Goal: Transaction & Acquisition: Purchase product/service

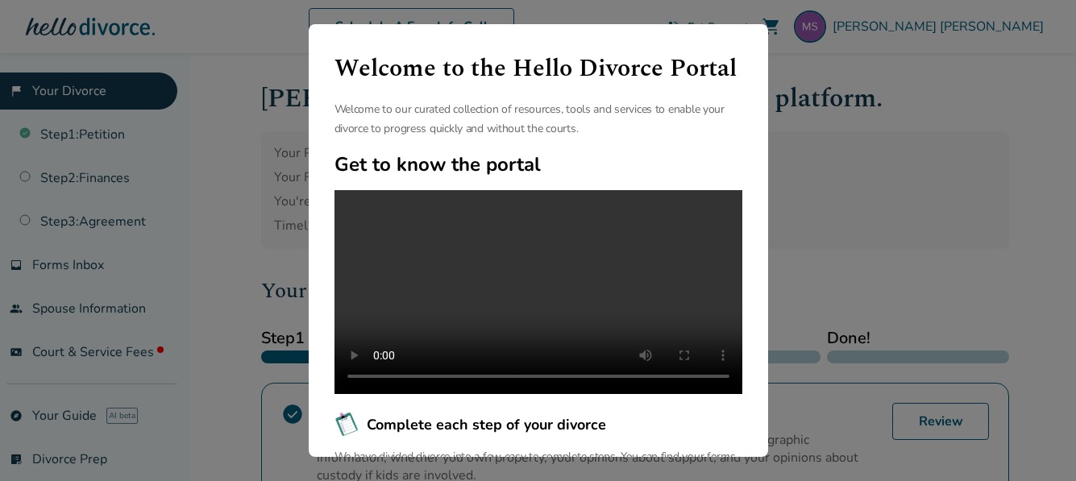
click at [839, 236] on div "Welcome to the Hello Divorce Portal Welcome to our curated collection of resour…" at bounding box center [538, 240] width 1076 height 481
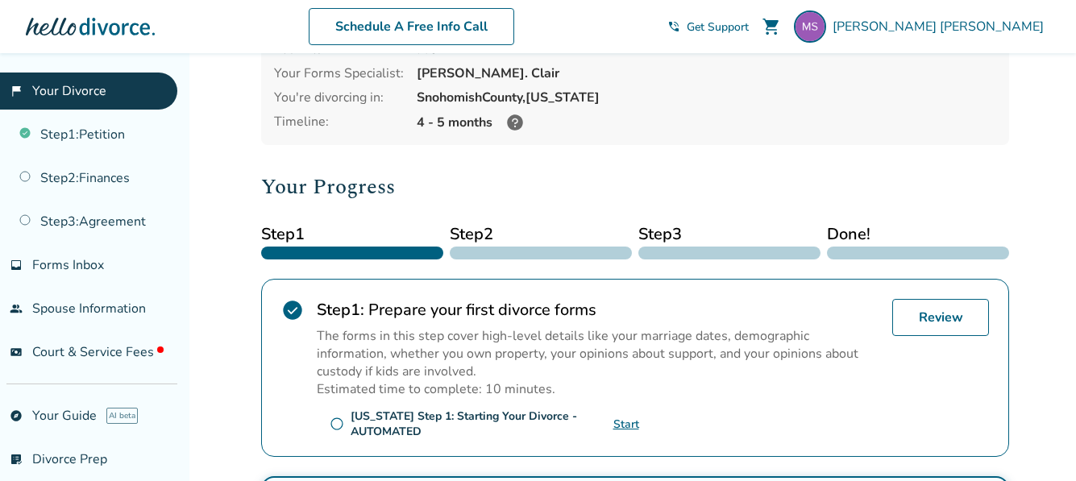
scroll to position [127, 0]
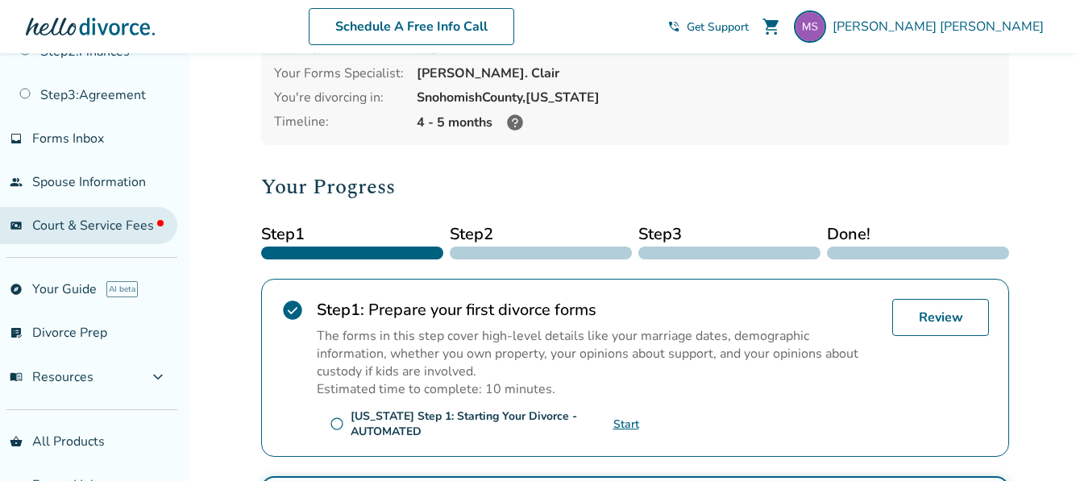
click at [104, 223] on span "Court & Service Fees" at bounding box center [97, 226] width 131 height 18
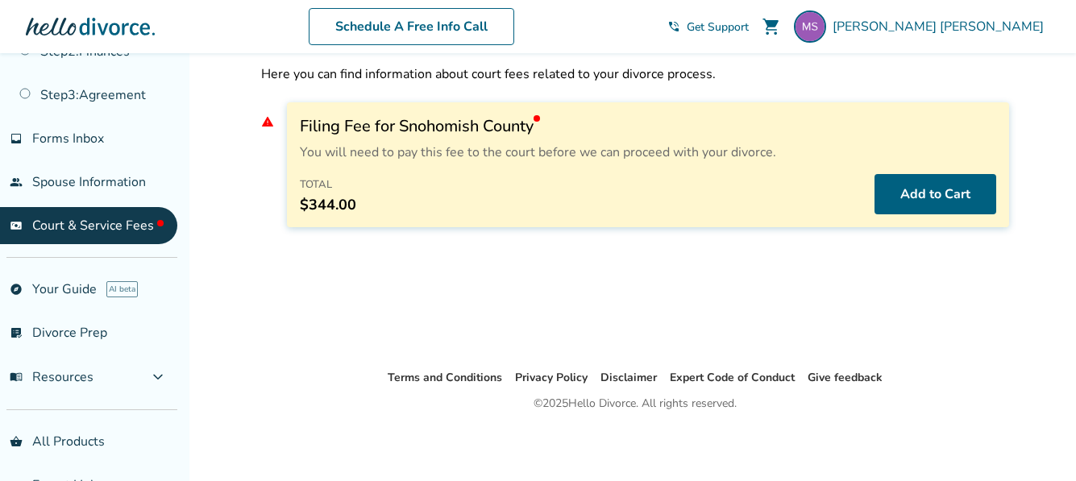
scroll to position [53, 0]
click at [931, 190] on button "Add to Cart" at bounding box center [936, 194] width 122 height 40
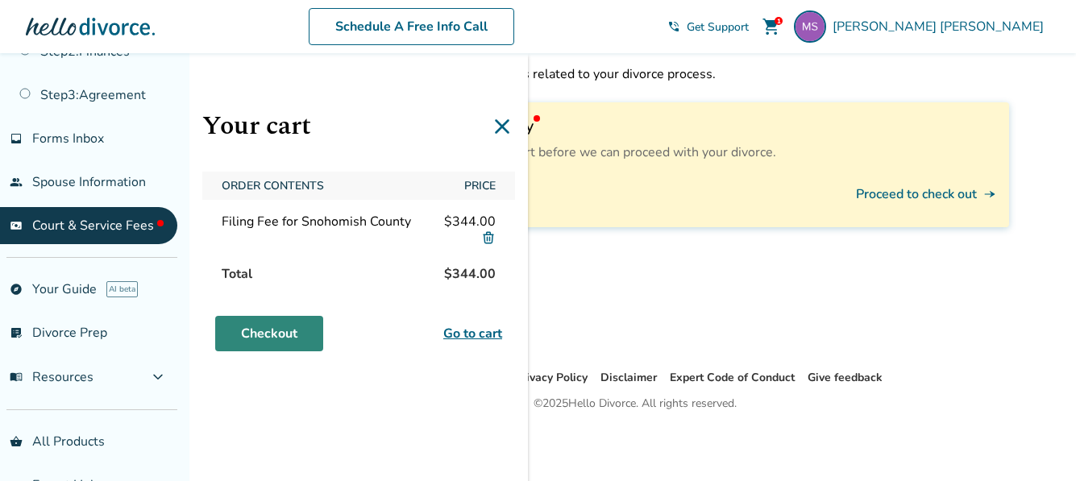
click at [273, 330] on link "Checkout" at bounding box center [269, 333] width 108 height 35
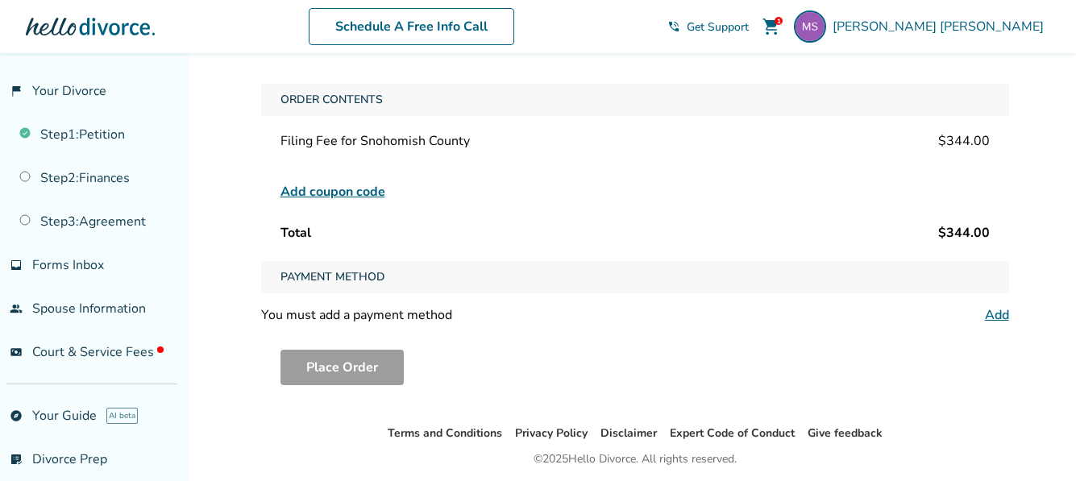
scroll to position [131, 0]
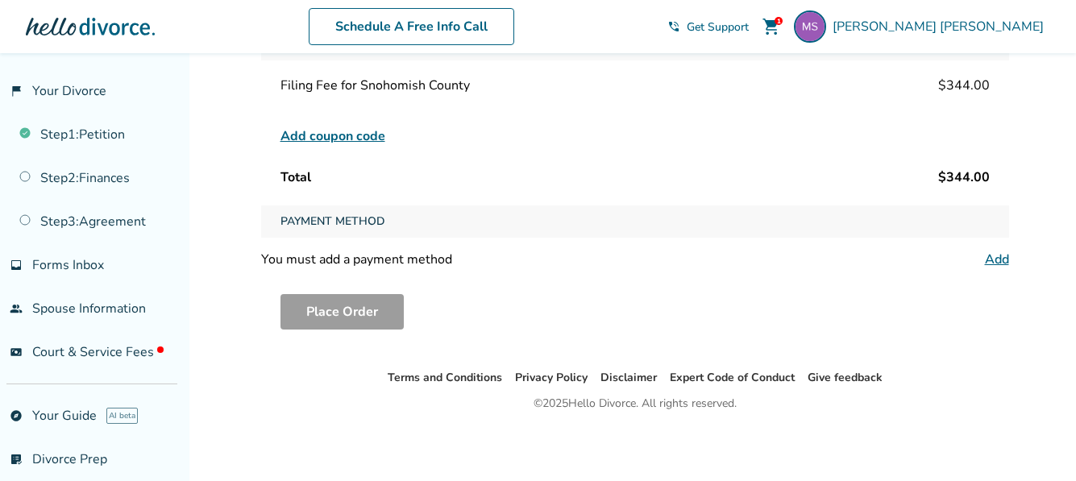
click at [999, 256] on link "Add" at bounding box center [997, 260] width 24 height 18
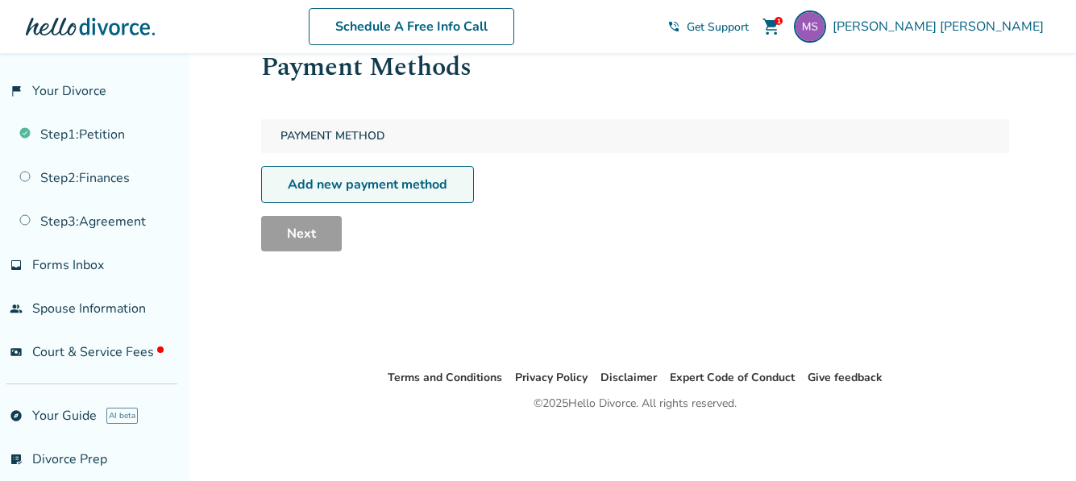
click at [427, 181] on link "Add new payment method" at bounding box center [367, 184] width 213 height 37
select select "**"
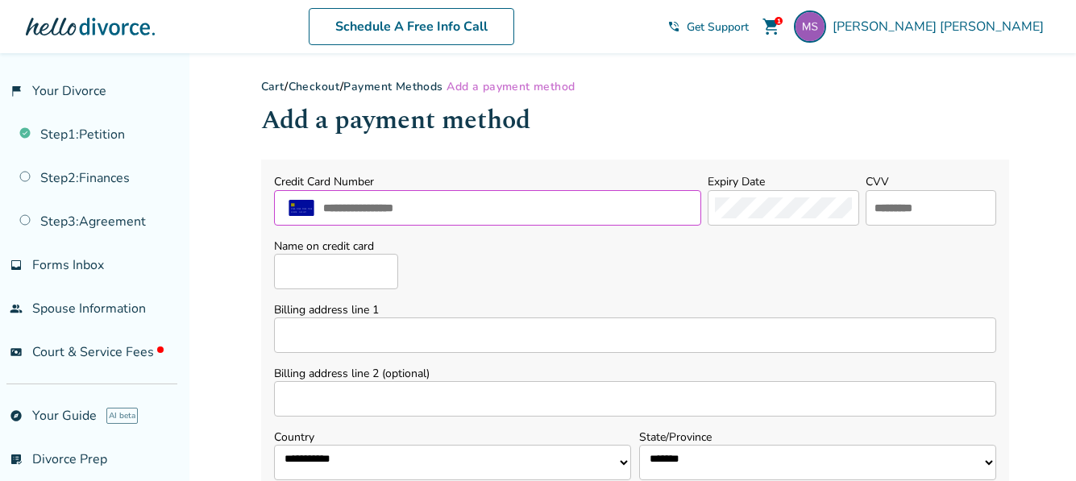
click at [511, 207] on input "text" at bounding box center [508, 208] width 373 height 21
type input "**********"
click at [893, 210] on input "text" at bounding box center [931, 208] width 116 height 21
type input "***"
click at [371, 264] on input "Name on credit card" at bounding box center [336, 271] width 124 height 35
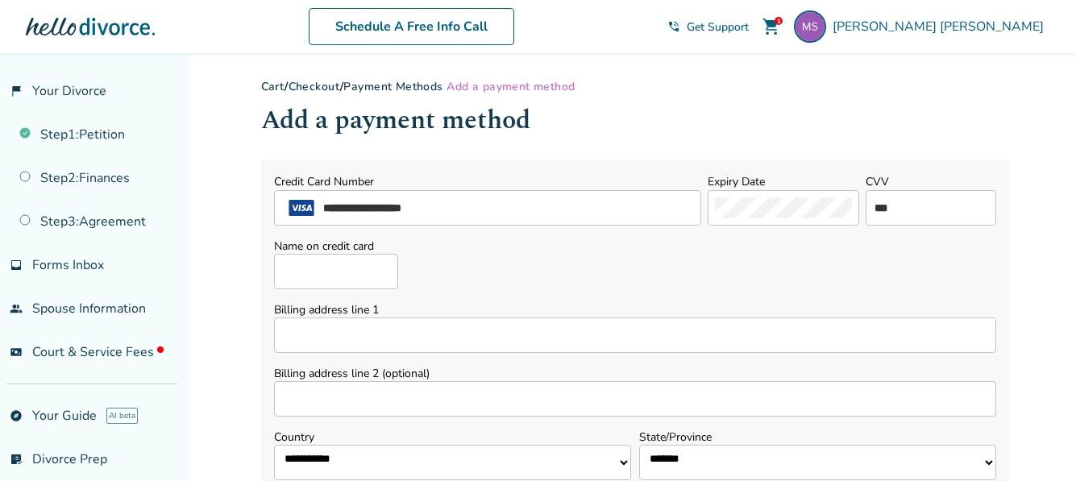
type input "**********"
click at [351, 335] on input "Billing address line 1" at bounding box center [635, 335] width 722 height 35
type input "**********"
select select "**"
type input "*********"
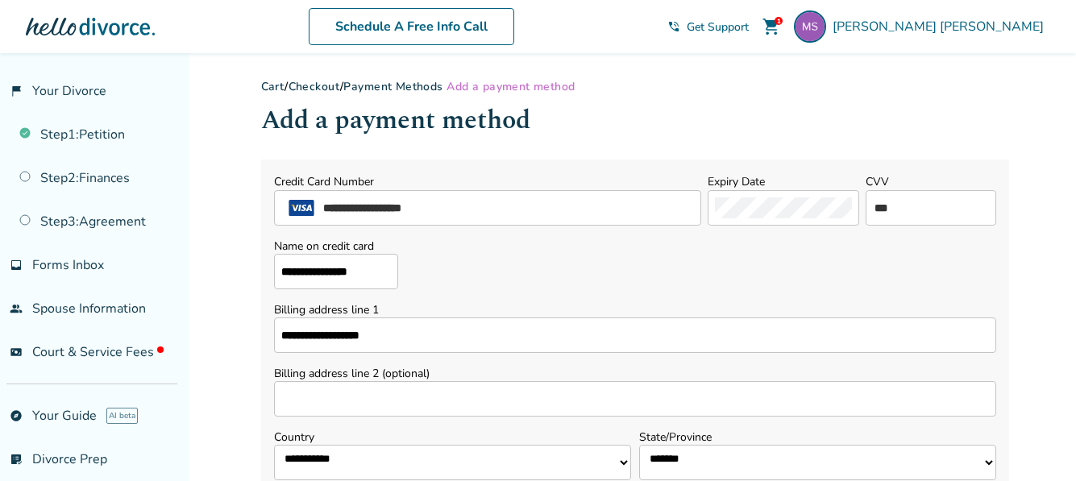
type input "*****"
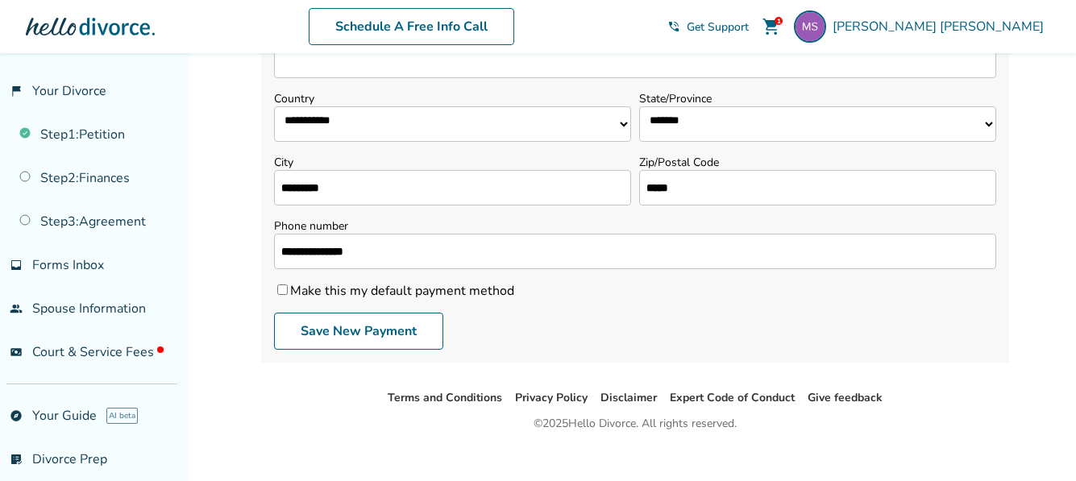
scroll to position [343, 0]
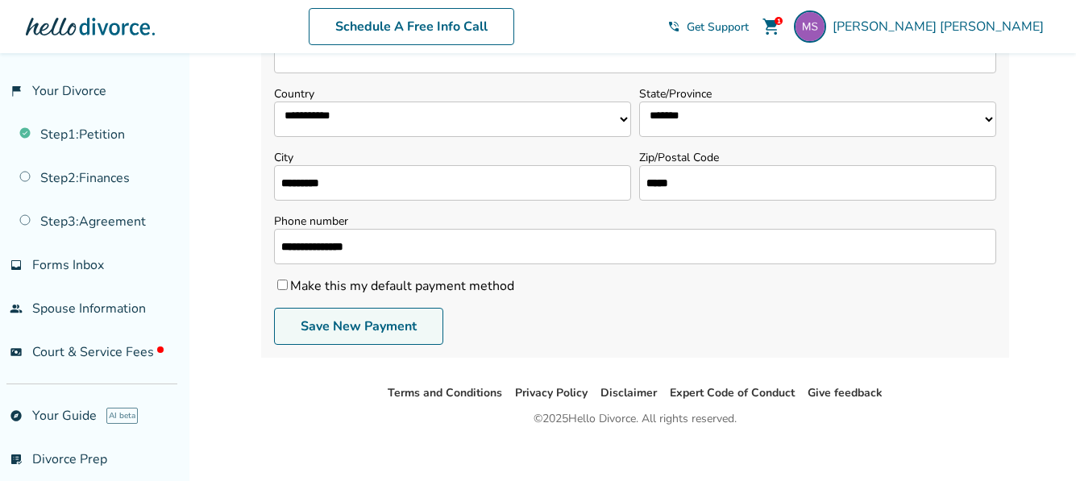
click at [362, 329] on button "Save New Payment" at bounding box center [358, 326] width 169 height 37
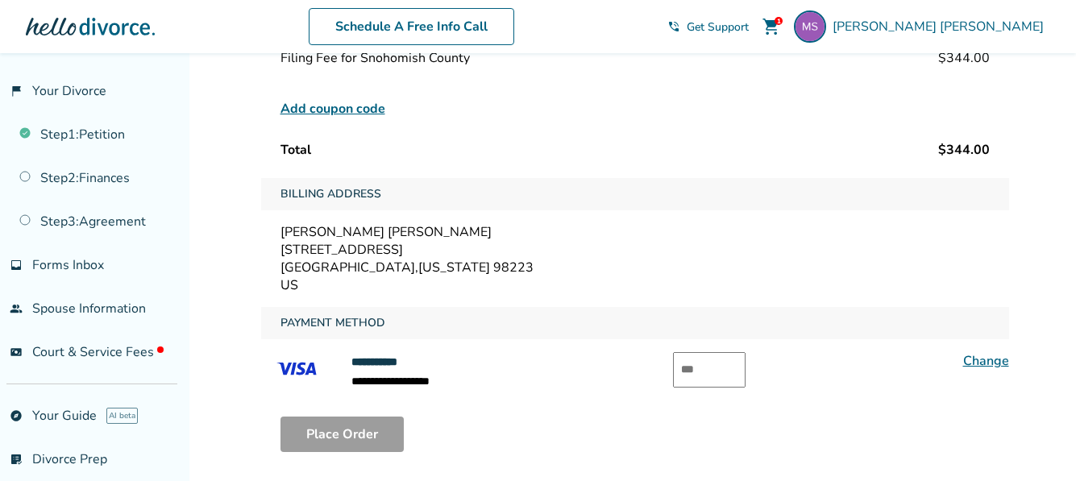
scroll to position [160, 0]
click at [712, 364] on input "text" at bounding box center [709, 369] width 73 height 35
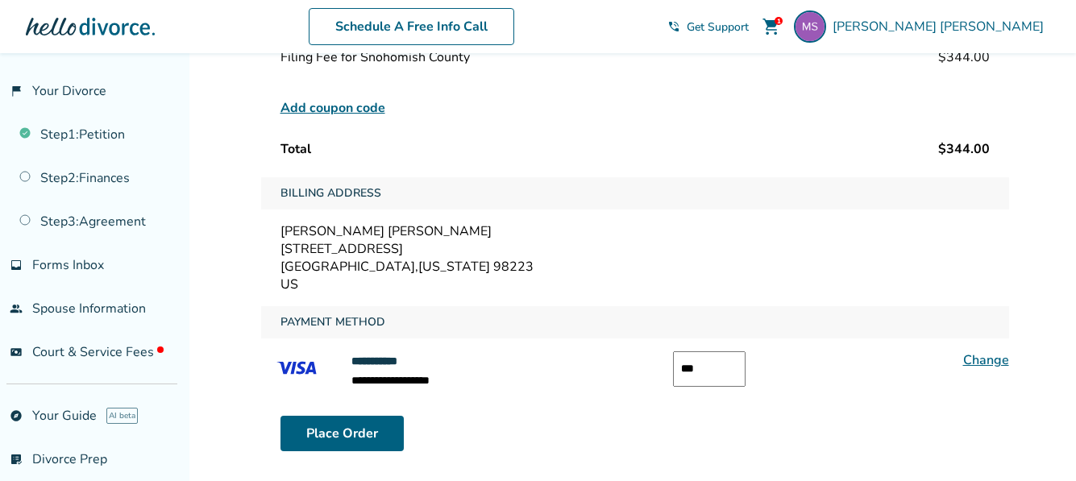
scroll to position [240, 0]
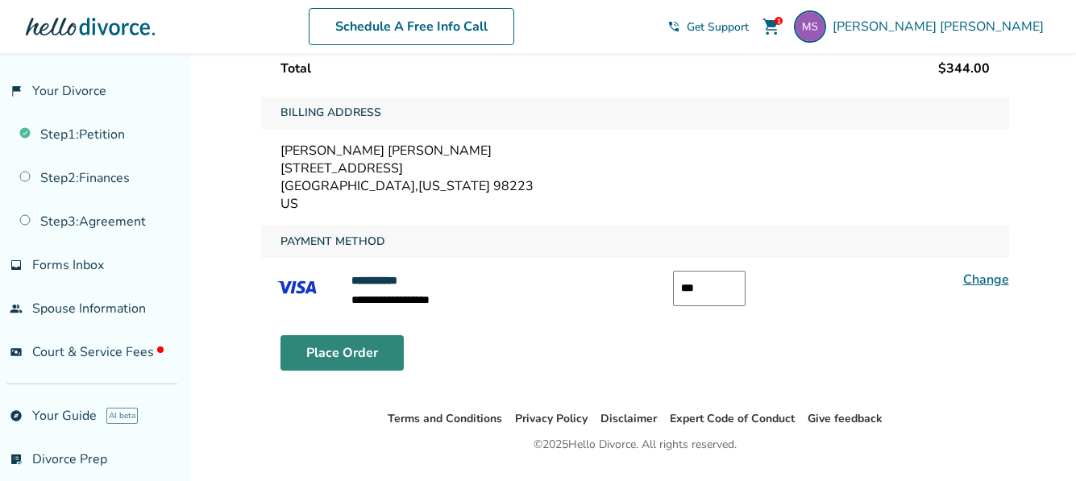
type input "***"
click at [366, 352] on button "Place Order" at bounding box center [342, 352] width 123 height 35
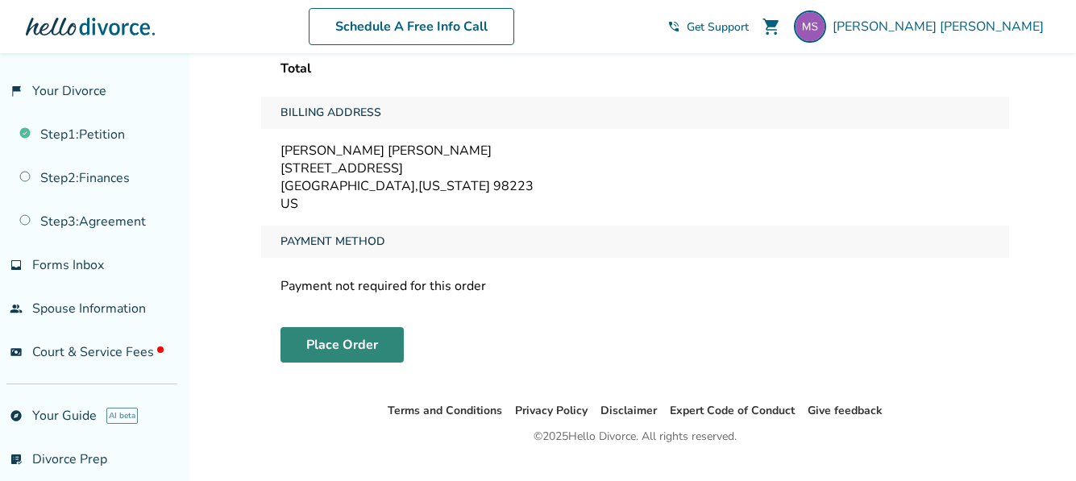
scroll to position [53, 0]
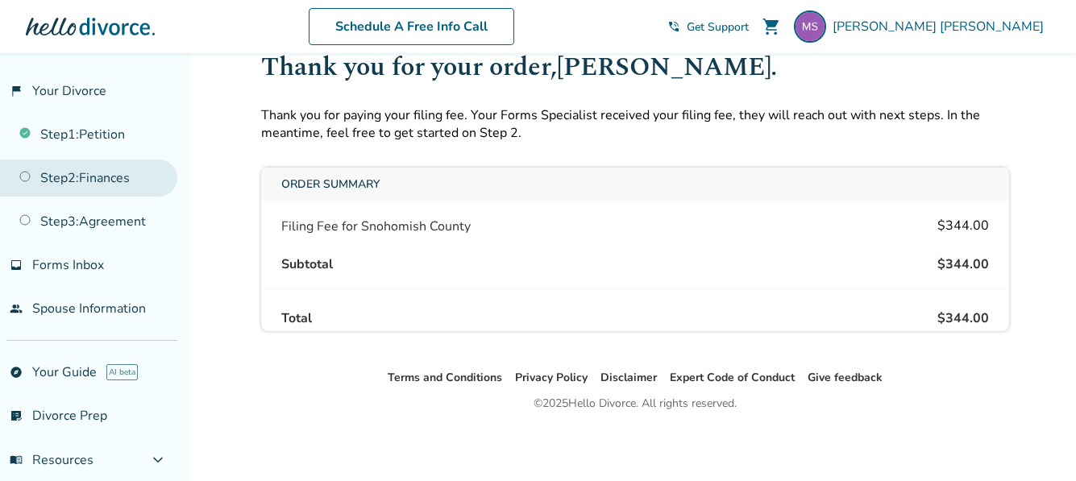
click at [127, 170] on link "Step 2 : Finances" at bounding box center [88, 178] width 177 height 37
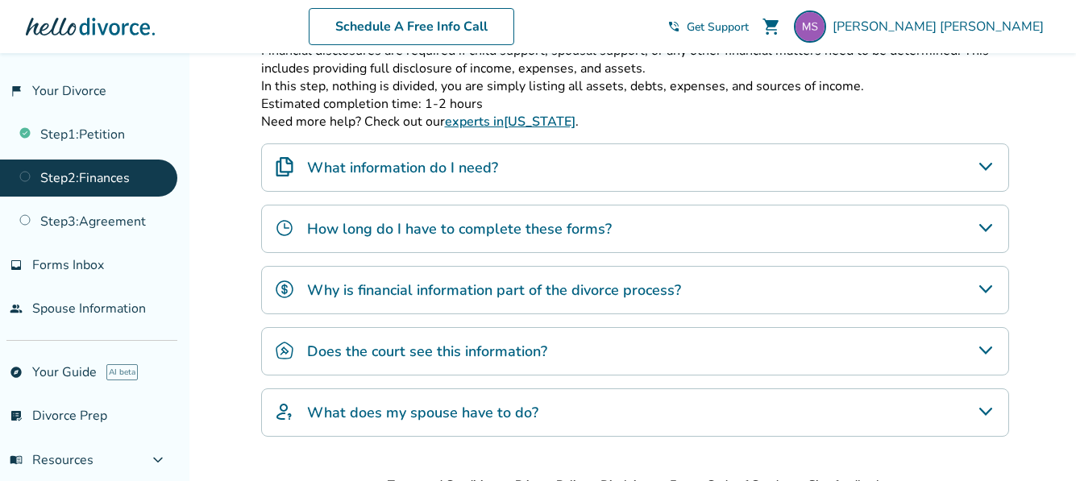
scroll to position [319, 0]
click at [982, 164] on icon "What information do I need?" at bounding box center [985, 166] width 13 height 8
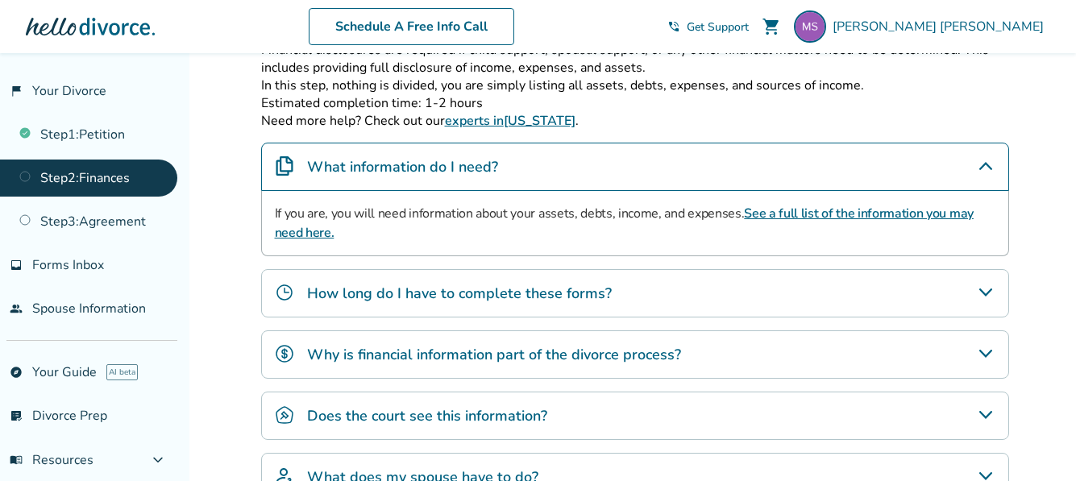
click at [985, 290] on icon "How long do I have to complete these forms?" at bounding box center [985, 292] width 19 height 19
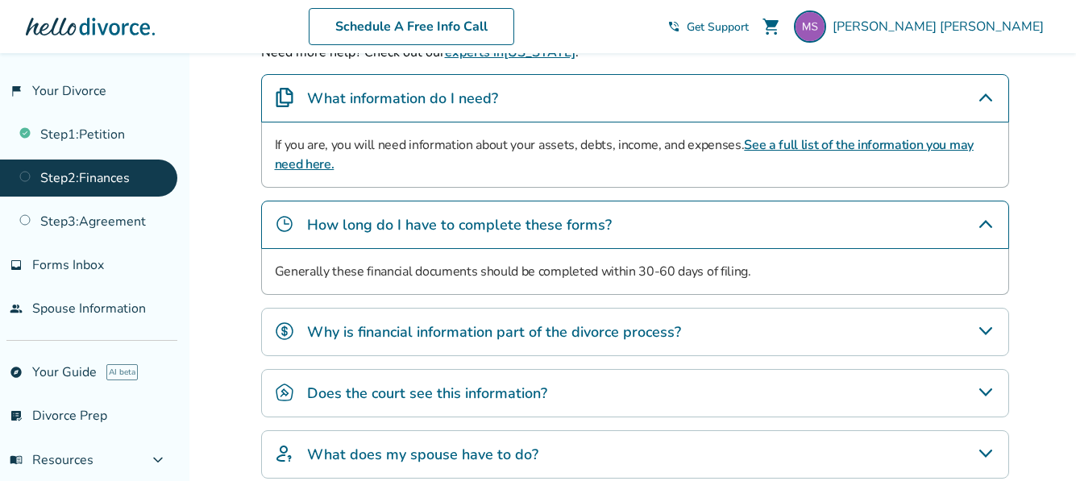
scroll to position [402, 0]
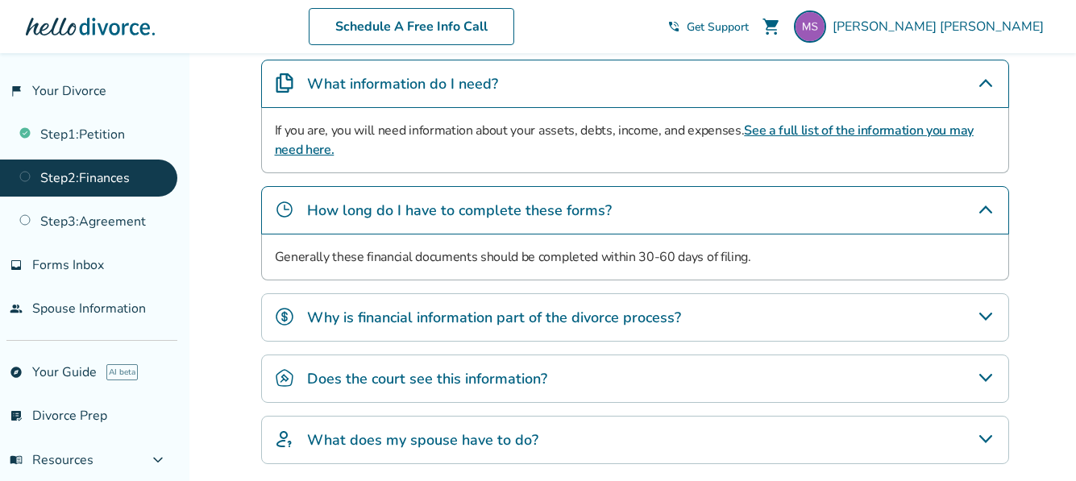
click at [987, 374] on icon "Does the court see this information?" at bounding box center [985, 377] width 19 height 19
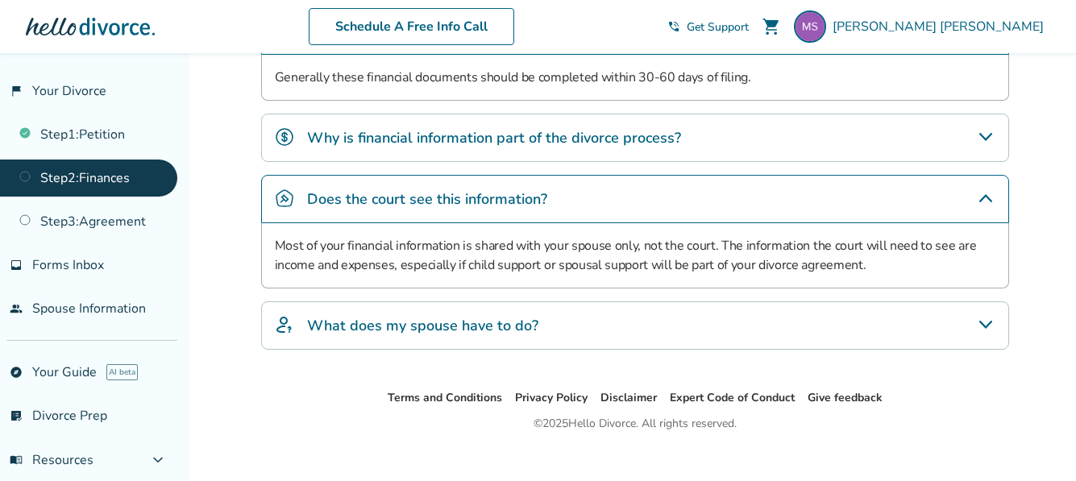
scroll to position [586, 0]
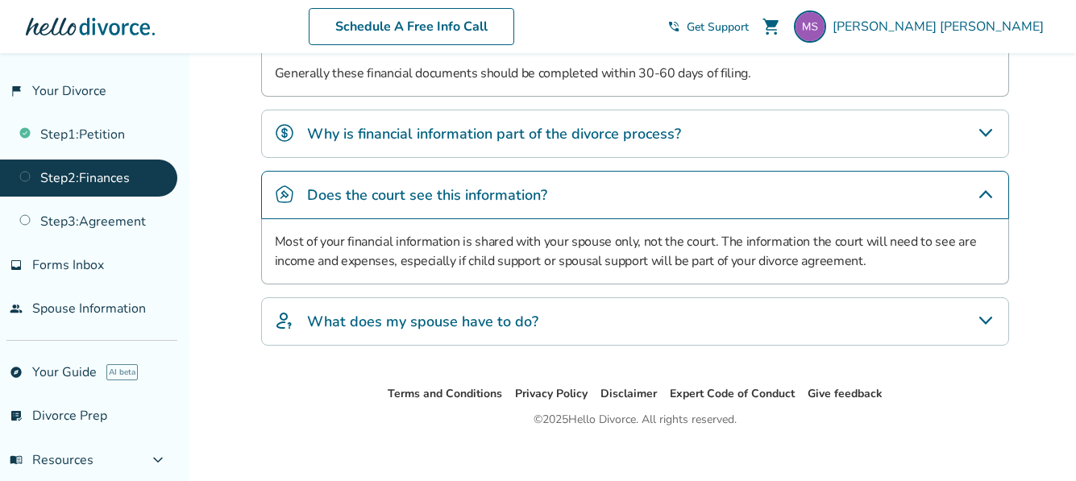
click at [985, 312] on icon "What does my spouse have to do?" at bounding box center [985, 320] width 19 height 19
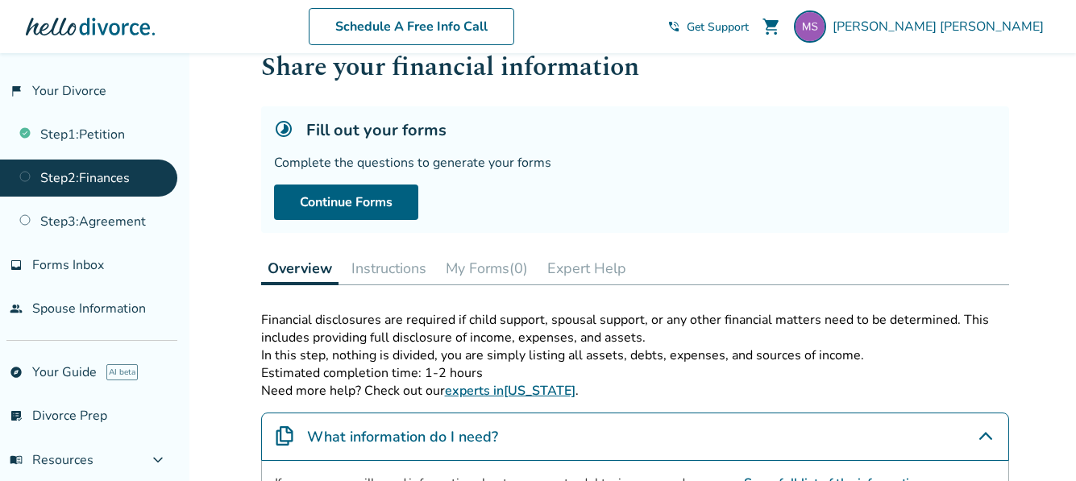
scroll to position [0, 0]
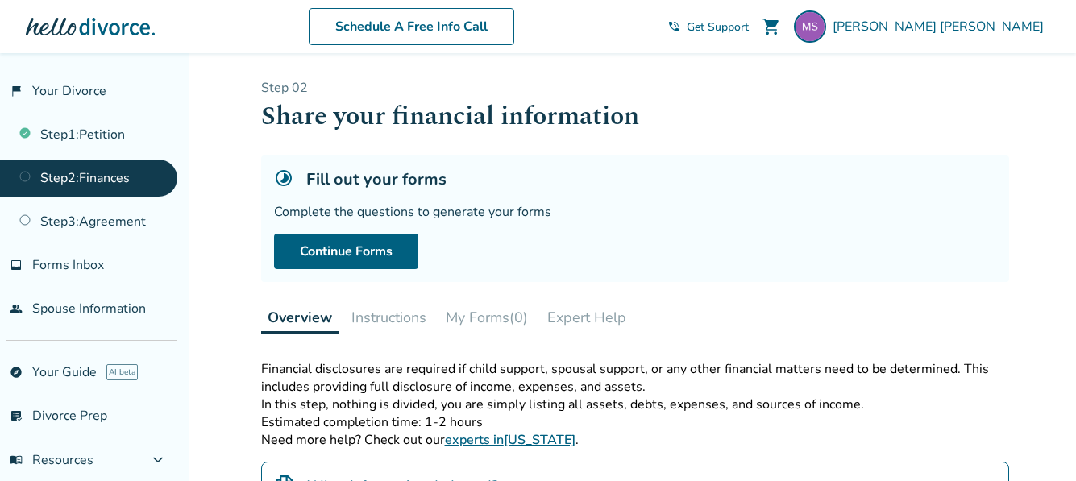
click at [588, 318] on button "Expert Help" at bounding box center [587, 318] width 92 height 32
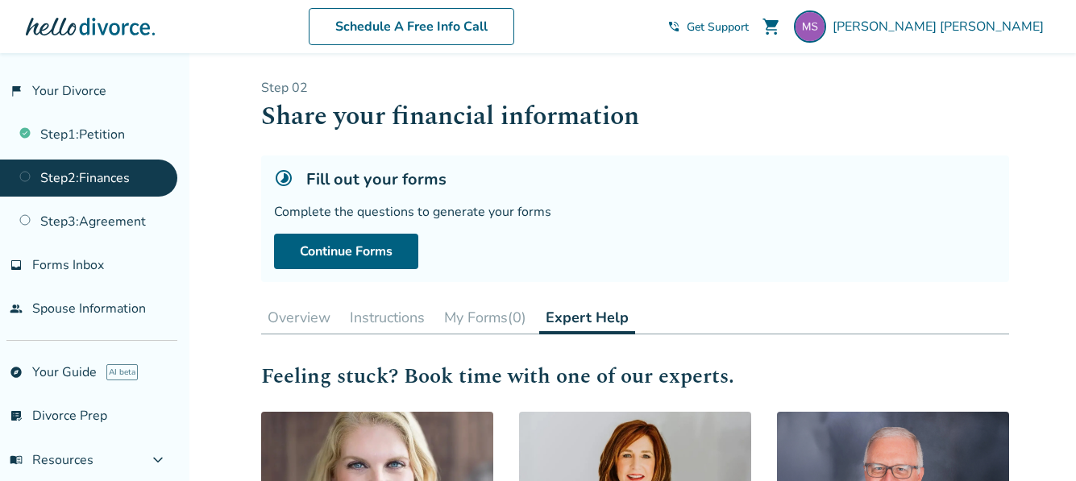
click at [142, 175] on link "Step 2 : Finances" at bounding box center [88, 178] width 177 height 37
click at [391, 313] on button "Instructions" at bounding box center [387, 318] width 88 height 32
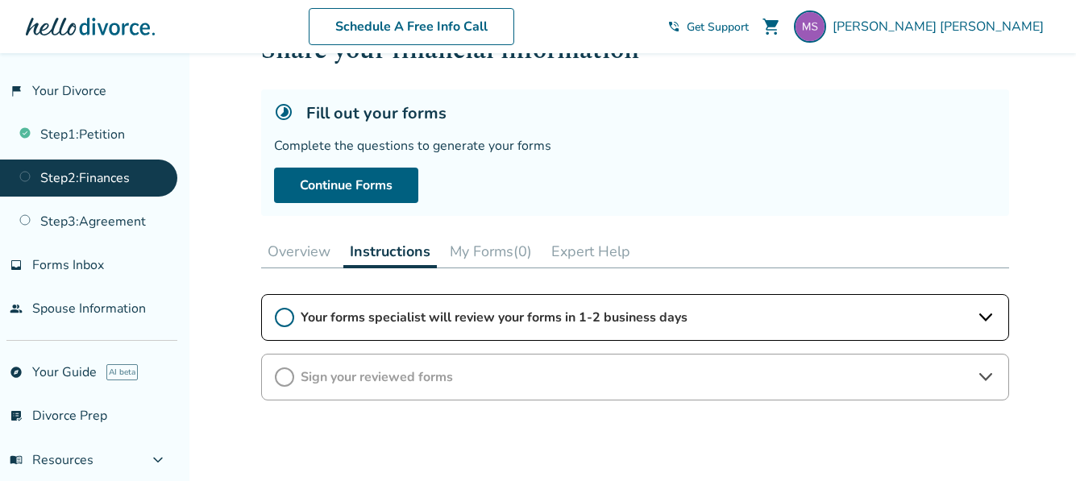
scroll to position [65, 0]
click at [310, 248] on button "Overview" at bounding box center [299, 252] width 76 height 32
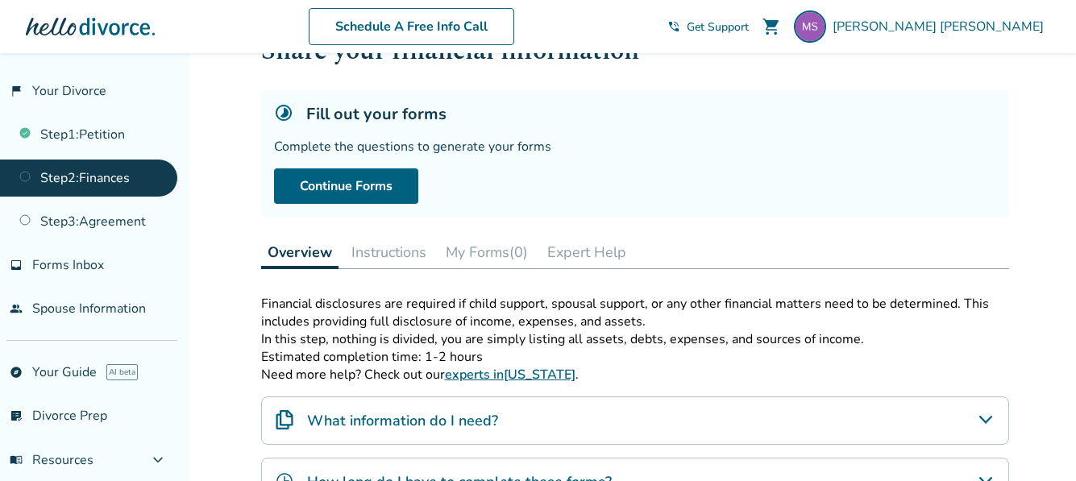
scroll to position [89, 0]
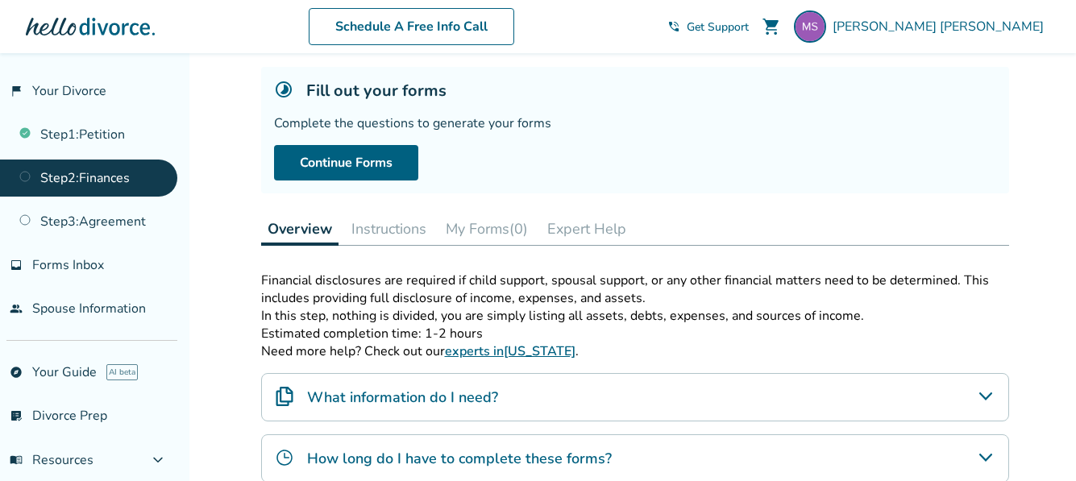
click at [524, 344] on link "experts in Washington" at bounding box center [510, 352] width 131 height 18
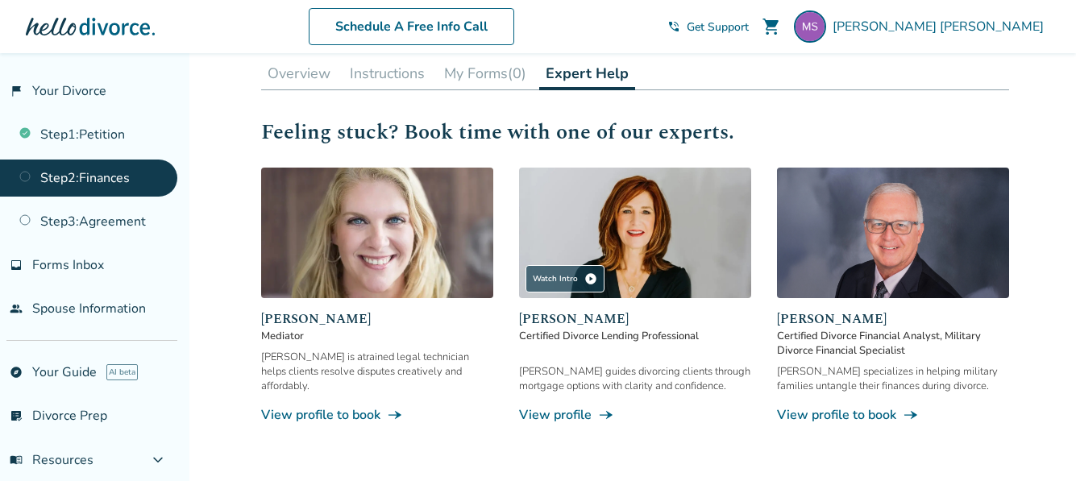
scroll to position [278, 0]
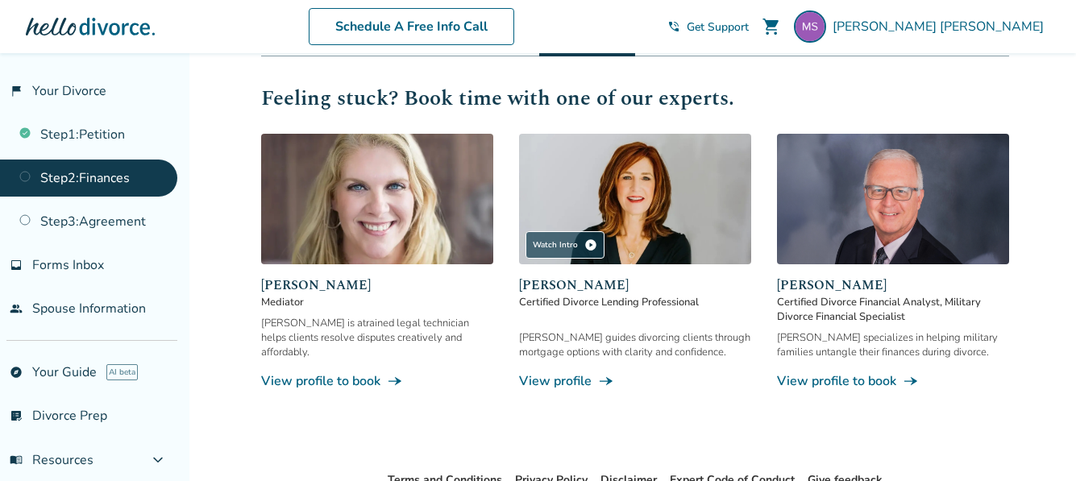
drag, startPoint x: 854, startPoint y: 377, endPoint x: 735, endPoint y: 369, distance: 118.7
click at [735, 369] on div "Tami guides divorcing clients through mortgage options with clarity and confide…" at bounding box center [635, 361] width 232 height 60
click at [843, 384] on link "View profile to book line_end_arrow_notch" at bounding box center [893, 382] width 232 height 18
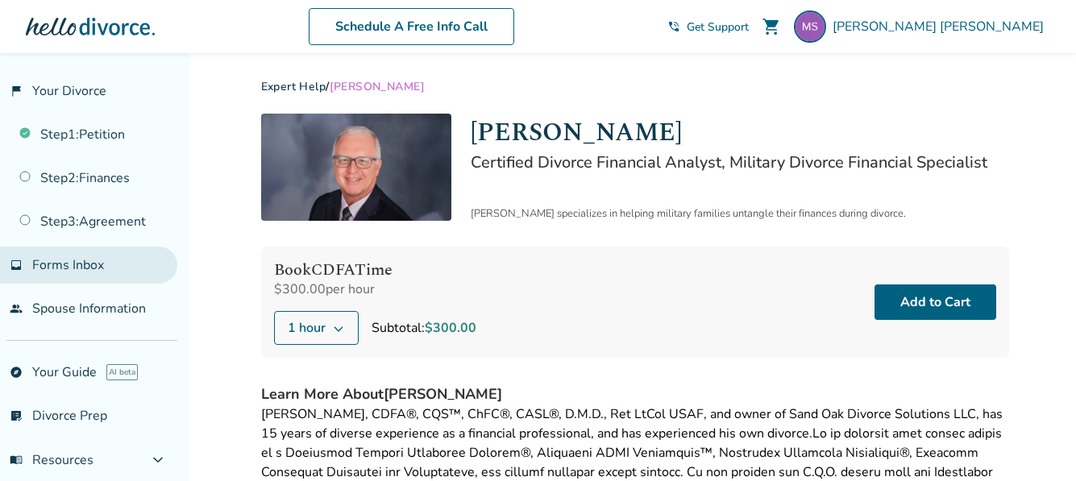
click at [94, 260] on span "Forms Inbox" at bounding box center [68, 265] width 72 height 18
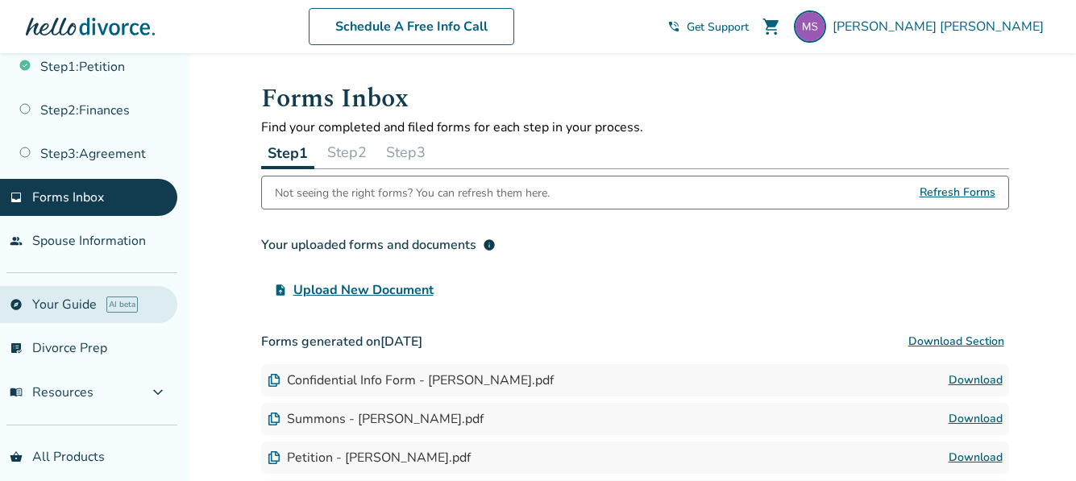
click at [73, 309] on link "explore Your Guide AI beta" at bounding box center [88, 304] width 177 height 37
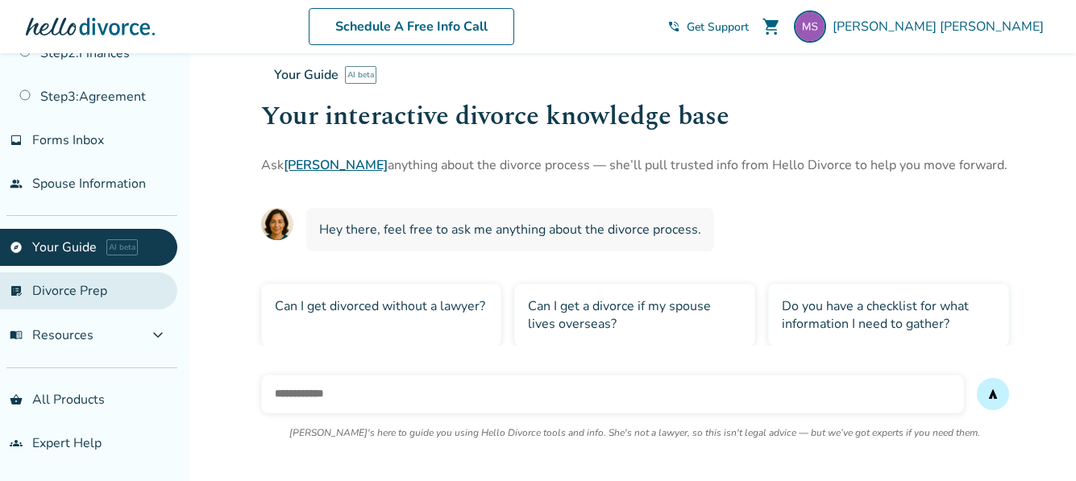
click at [113, 285] on link "list_alt_check Divorce Prep" at bounding box center [88, 291] width 177 height 37
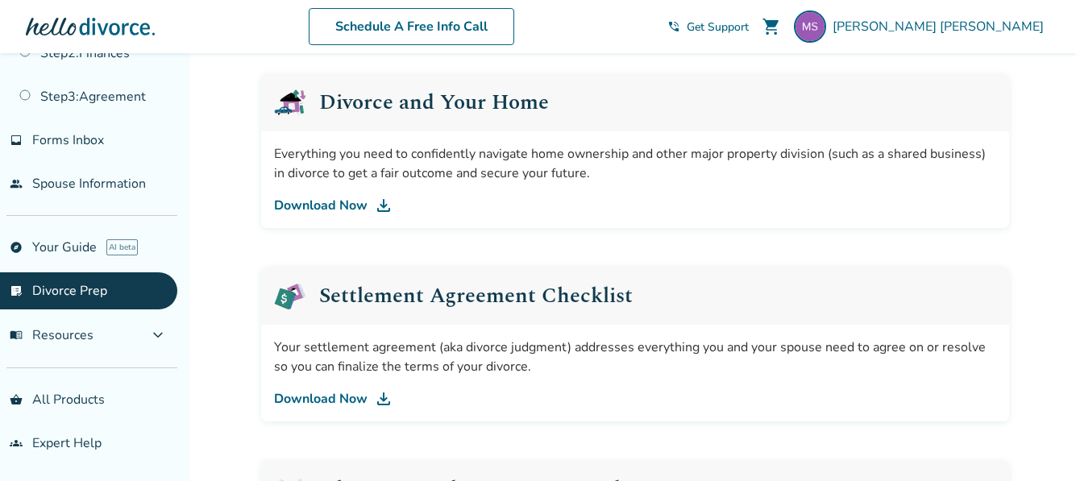
scroll to position [614, 0]
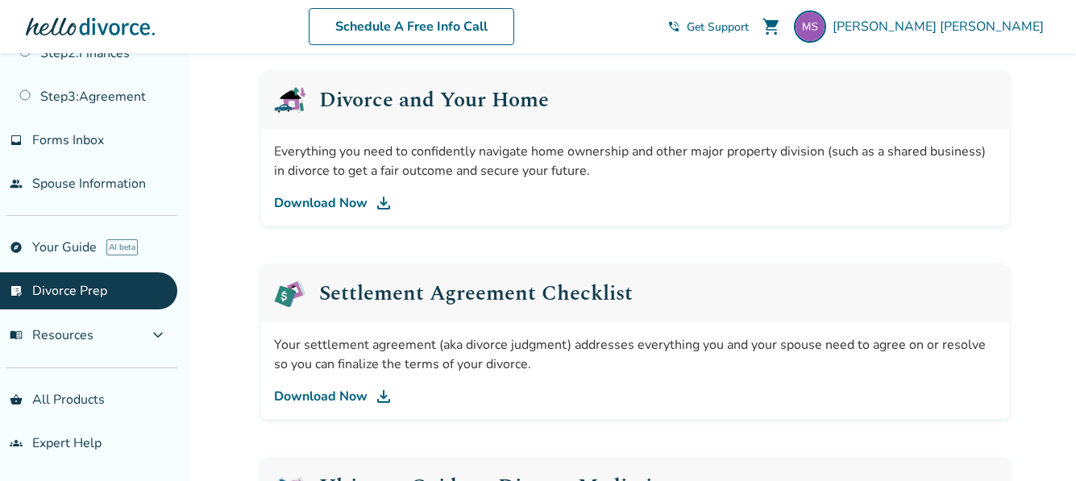
click at [347, 196] on link "Download Now" at bounding box center [635, 203] width 722 height 19
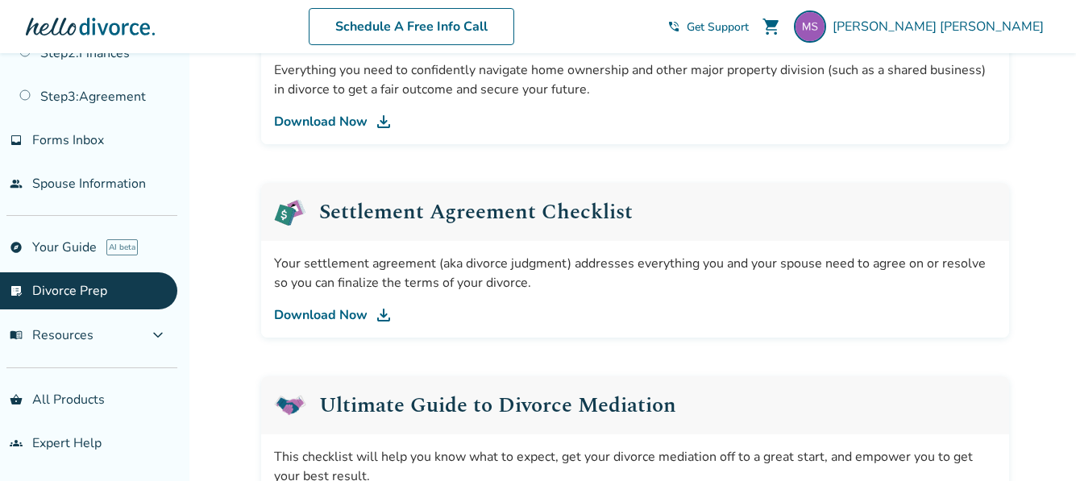
scroll to position [752, 0]
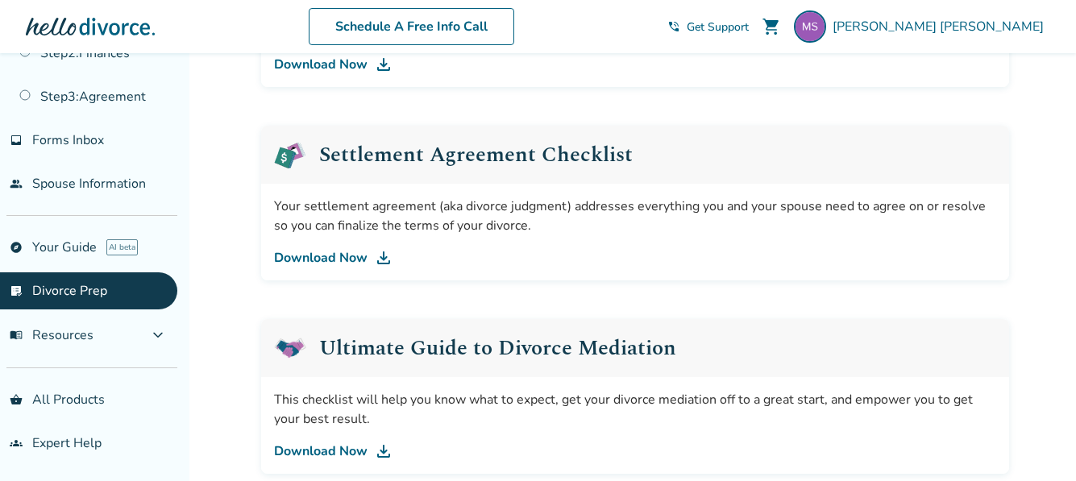
click at [344, 253] on link "Download Now" at bounding box center [635, 257] width 722 height 19
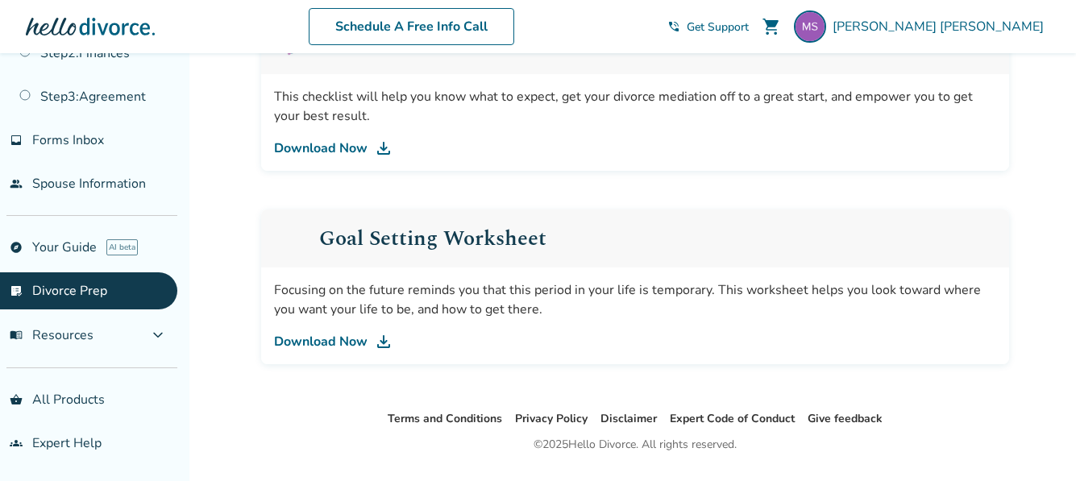
scroll to position [1097, 0]
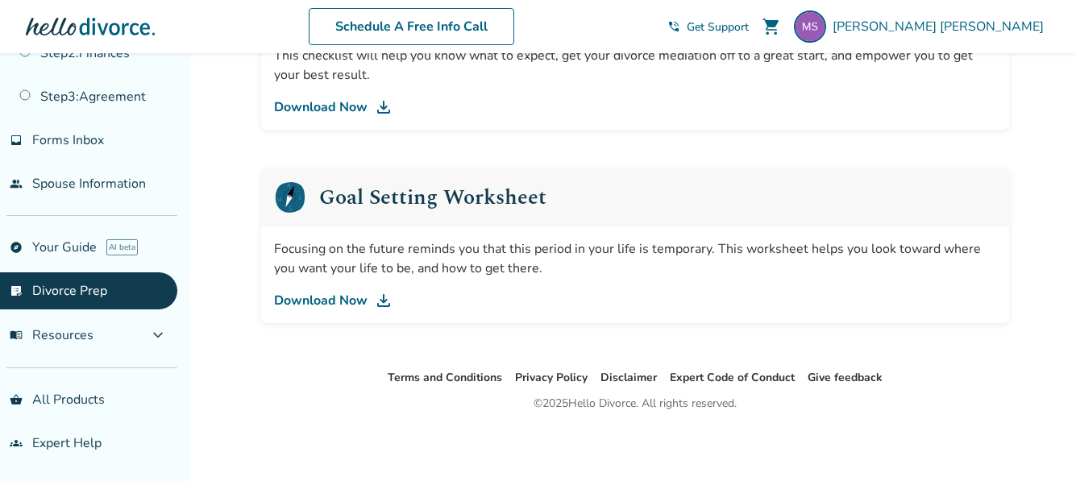
click at [336, 295] on link "Download Now" at bounding box center [635, 300] width 722 height 19
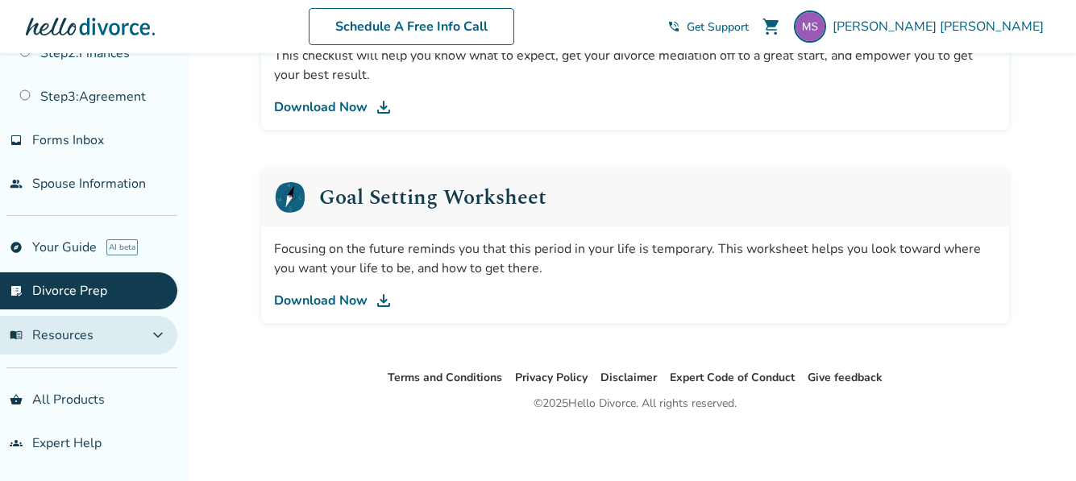
click at [128, 331] on button "menu_book Resources expand_more" at bounding box center [88, 335] width 177 height 39
click at [128, 331] on button "menu_book Resources expand_less" at bounding box center [88, 335] width 177 height 39
